Goal: Transaction & Acquisition: Purchase product/service

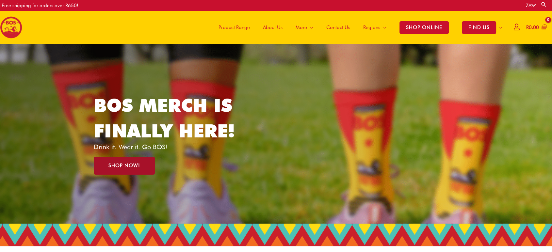
drag, startPoint x: 0, startPoint y: 0, endPoint x: 128, endPoint y: 166, distance: 209.7
click at [128, 166] on span "SHOP NOW!" at bounding box center [124, 165] width 32 height 5
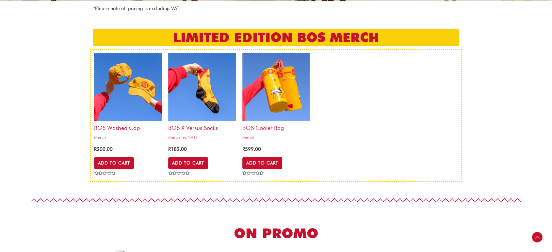
click at [116, 89] on img at bounding box center [128, 87] width 68 height 68
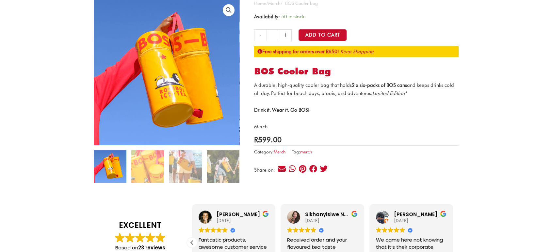
scroll to position [72, 0]
